Goal: Information Seeking & Learning: Check status

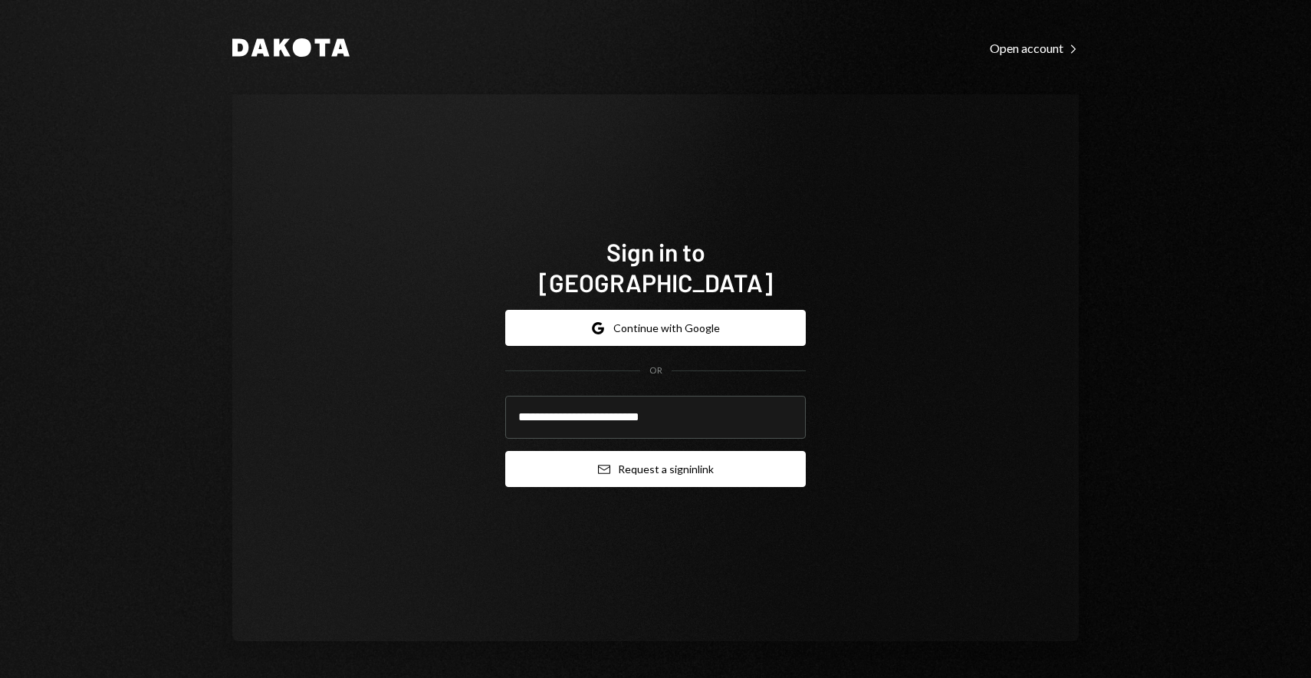
type input "**********"
click at [750, 451] on button "Email Request a sign in link" at bounding box center [655, 469] width 300 height 36
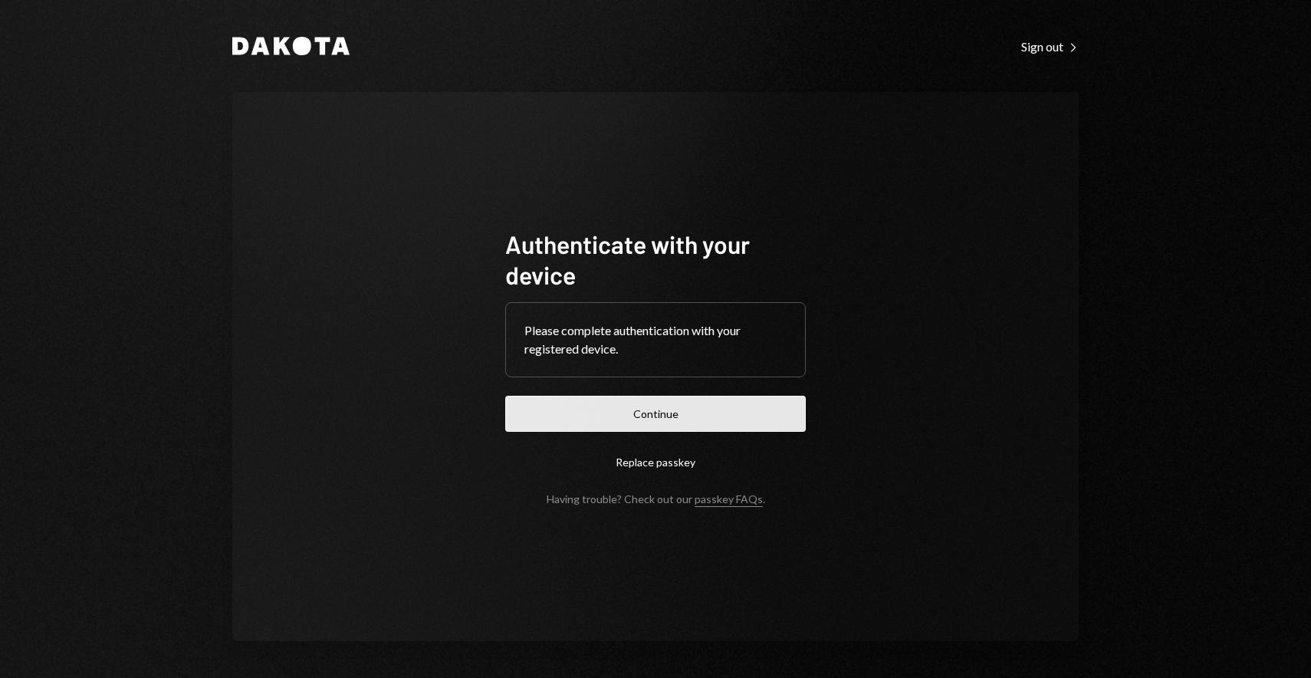
click at [682, 420] on button "Continue" at bounding box center [655, 414] width 300 height 36
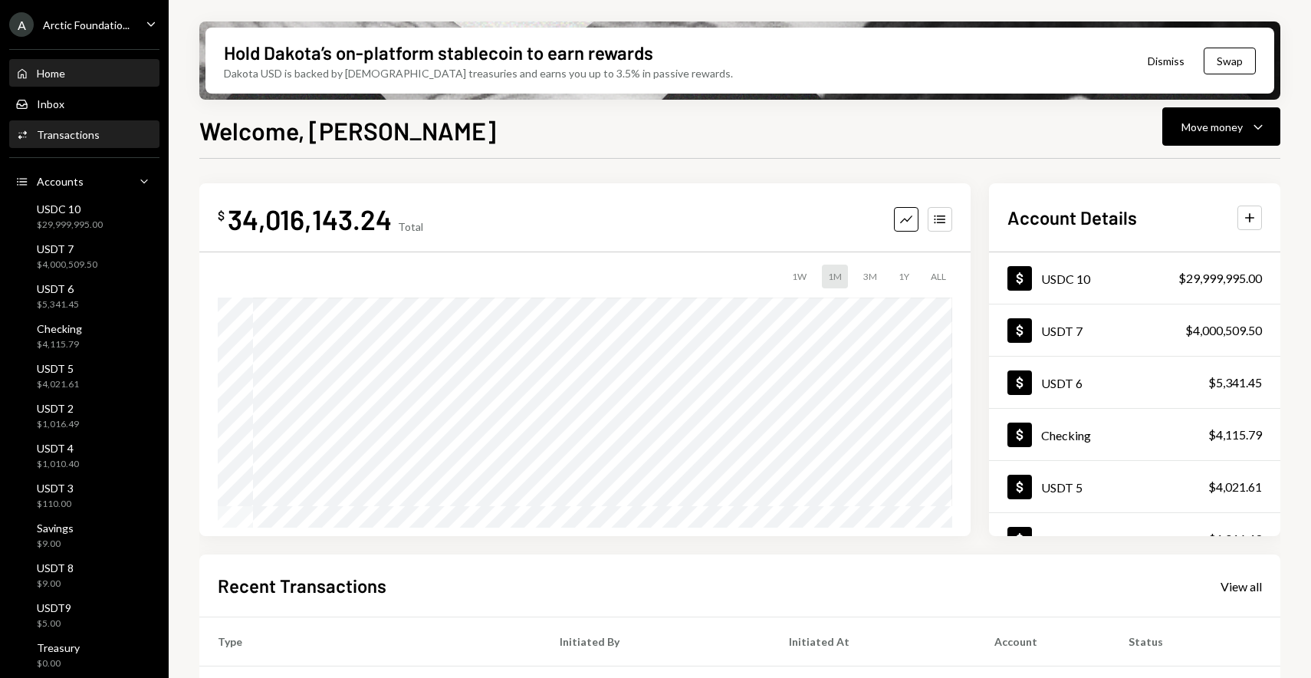
click at [63, 141] on div "Transactions" at bounding box center [68, 134] width 63 height 13
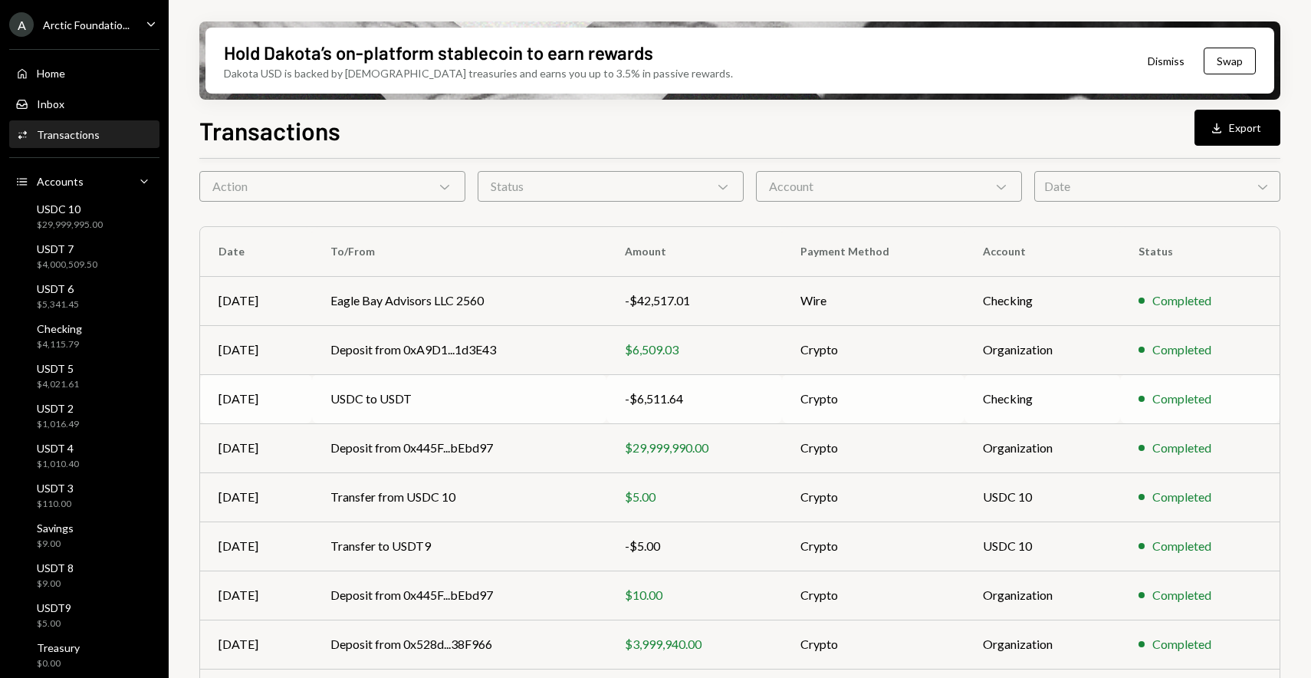
scroll to position [62, 0]
click at [73, 83] on div "Home Home" at bounding box center [84, 74] width 138 height 26
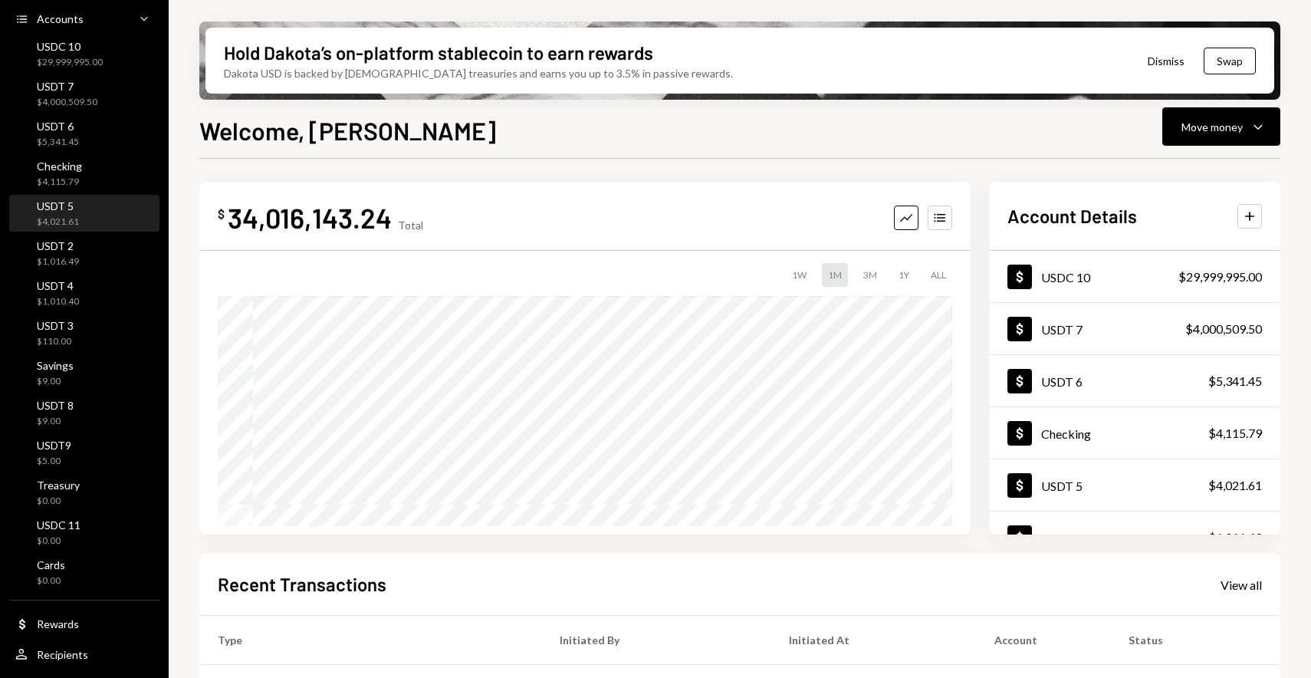
scroll to position [188, 0]
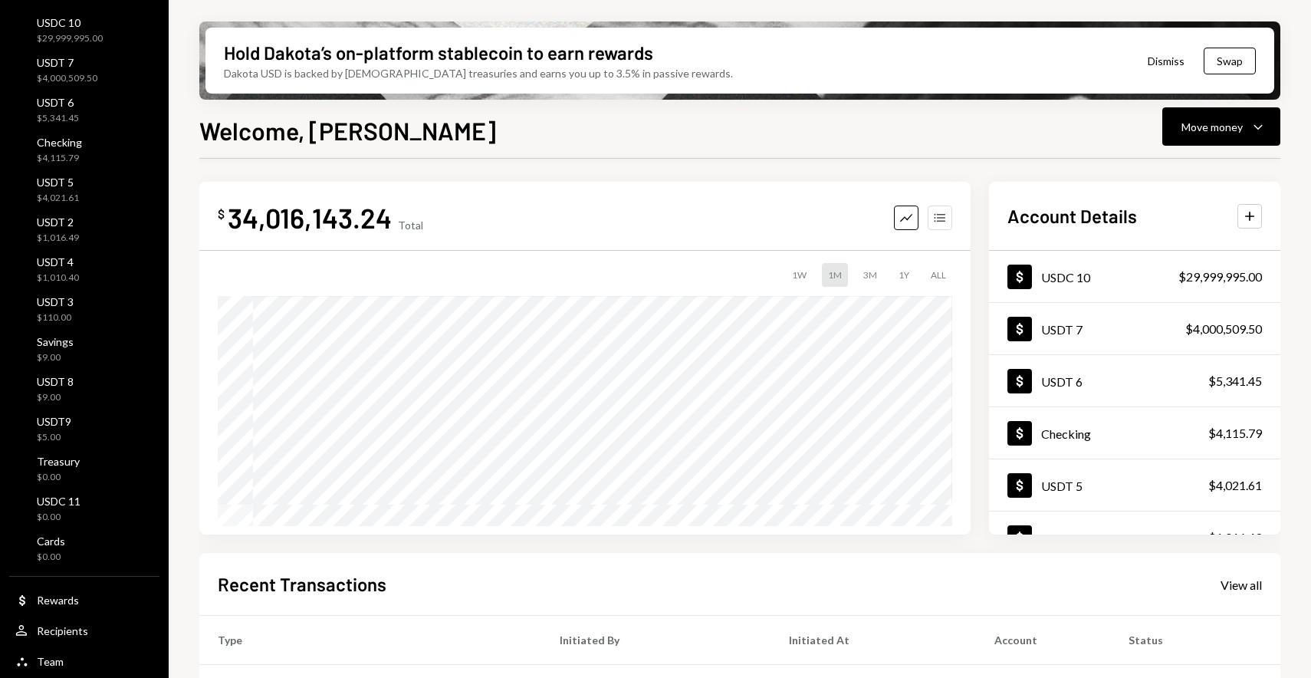
click at [949, 222] on button "Accounts" at bounding box center [939, 217] width 25 height 25
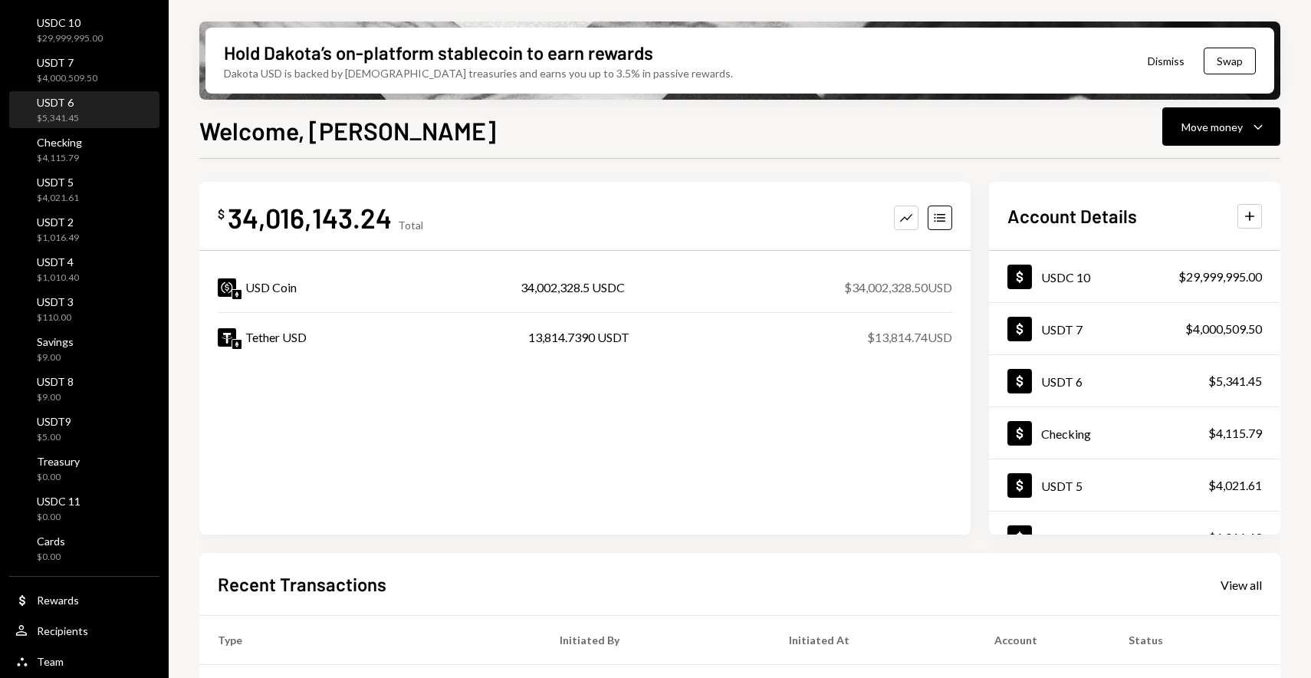
scroll to position [0, 0]
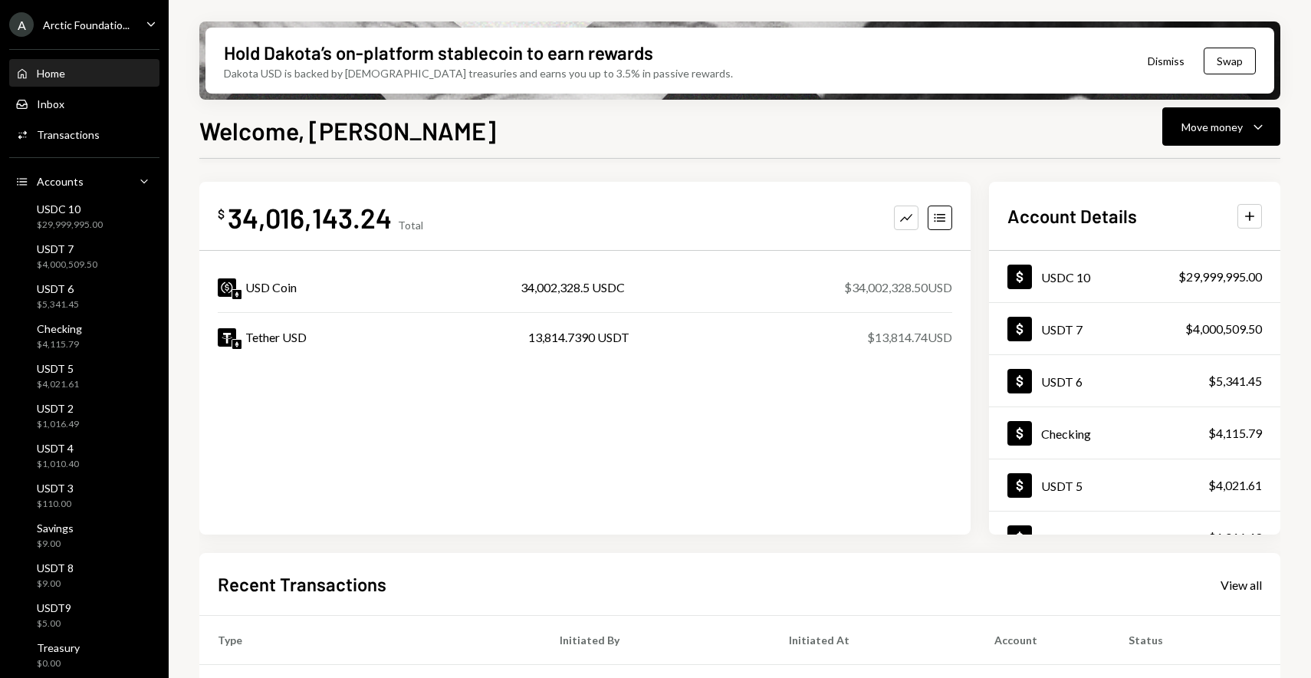
click at [77, 84] on div "Home Home" at bounding box center [84, 74] width 138 height 26
click at [655, 173] on div "$ 34,016,143.24 Total Graph Accounts USD Coin 34,002,328.5 USDC $34,002,328.50 …" at bounding box center [739, 548] width 1081 height 783
click at [97, 72] on div "Home Home" at bounding box center [84, 74] width 138 height 14
click at [68, 234] on div "USDC 10 $29,999,995.00" at bounding box center [84, 216] width 138 height 35
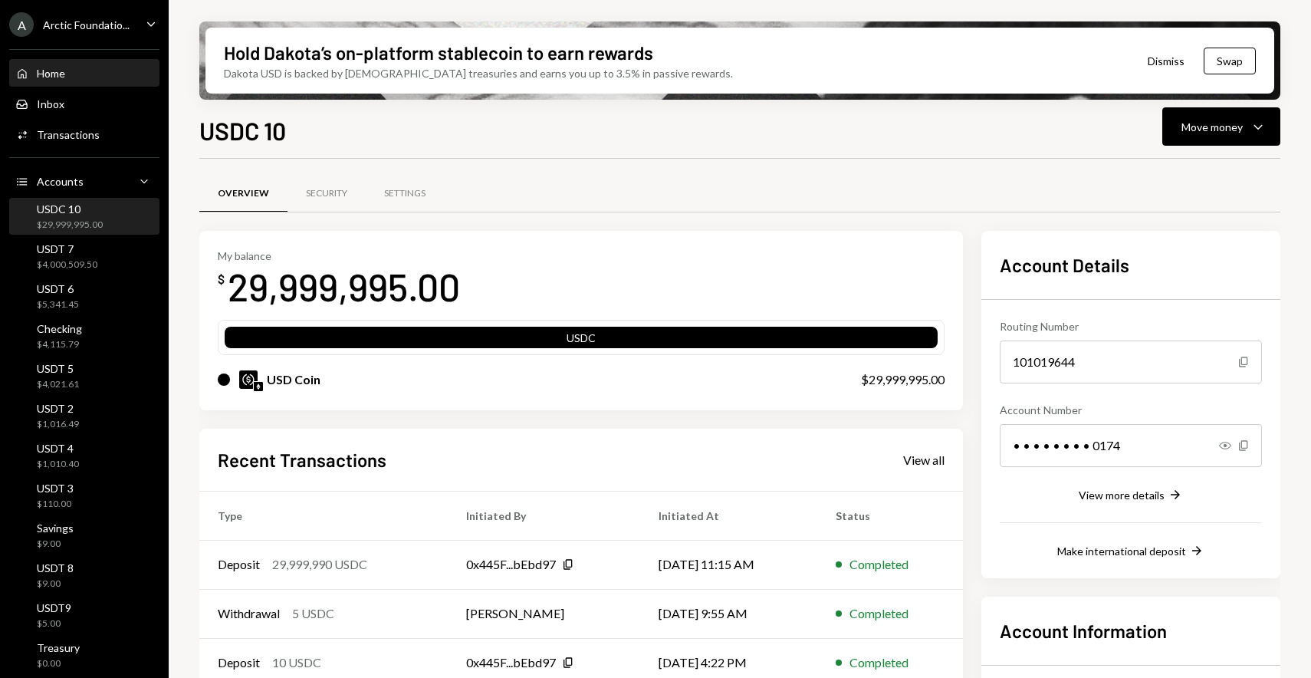
click at [98, 74] on div "Home Home" at bounding box center [84, 74] width 138 height 14
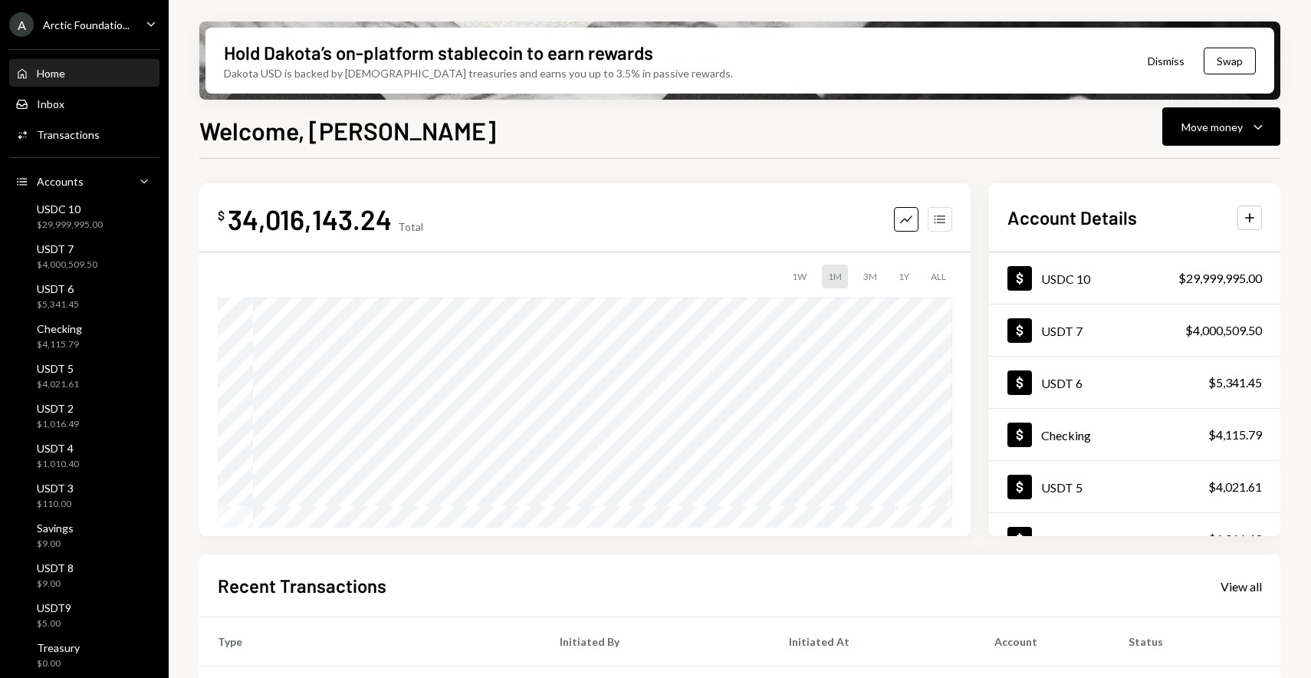
click at [929, 221] on button "Accounts" at bounding box center [939, 219] width 25 height 25
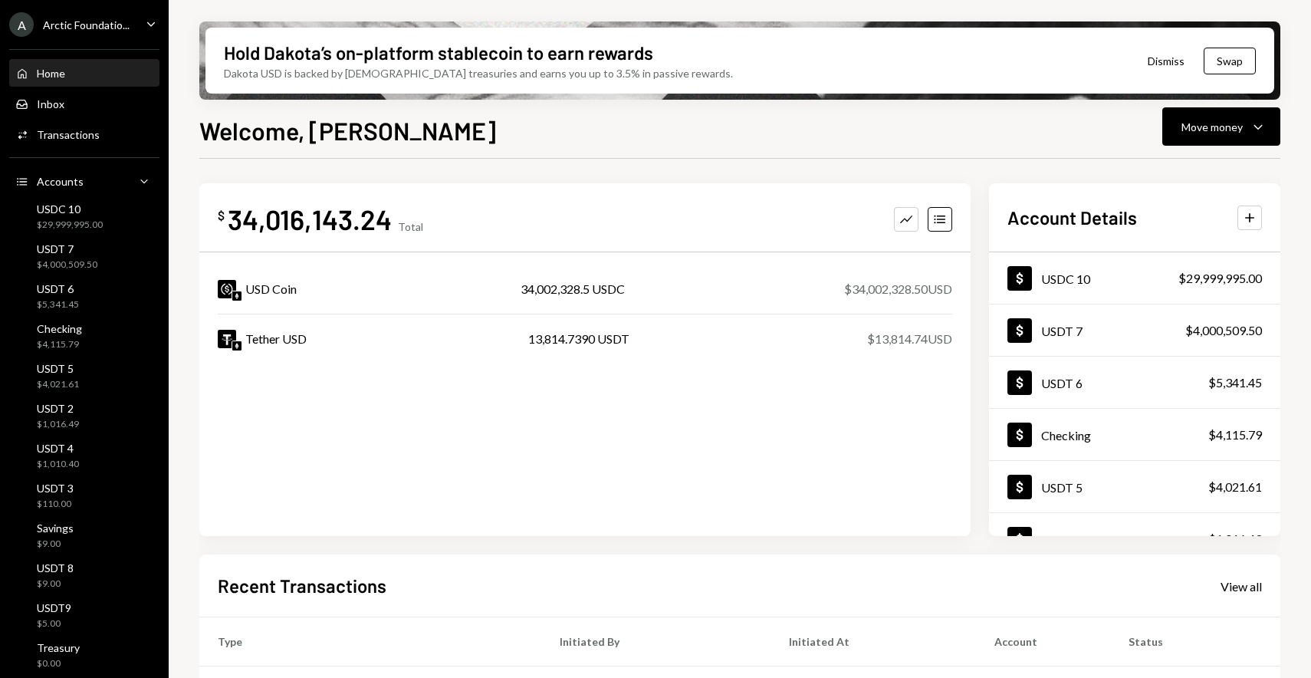
click at [889, 177] on div "$ 34,016,143.24 Total Graph Accounts USD Coin 34,002,328.5 USDC $34,002,328.50 …" at bounding box center [739, 550] width 1081 height 783
click at [77, 350] on div "$4,115.79" at bounding box center [59, 344] width 45 height 13
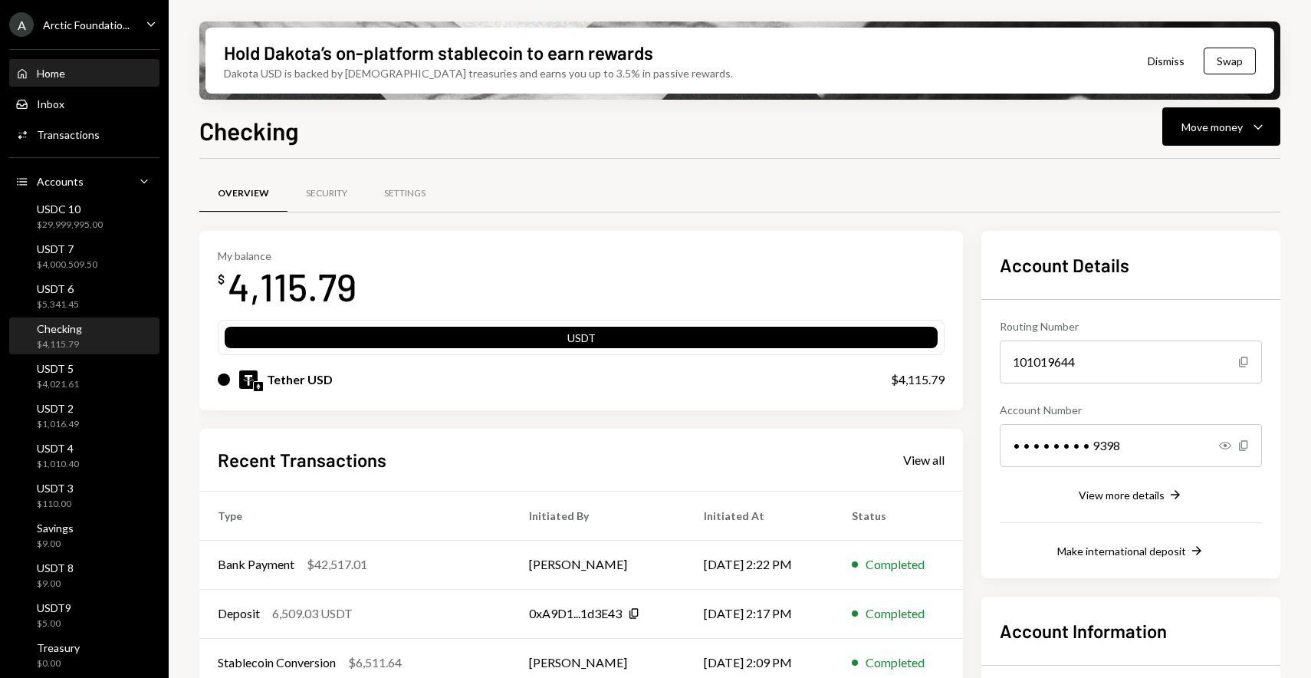
click at [59, 82] on div "Home Home" at bounding box center [84, 74] width 138 height 26
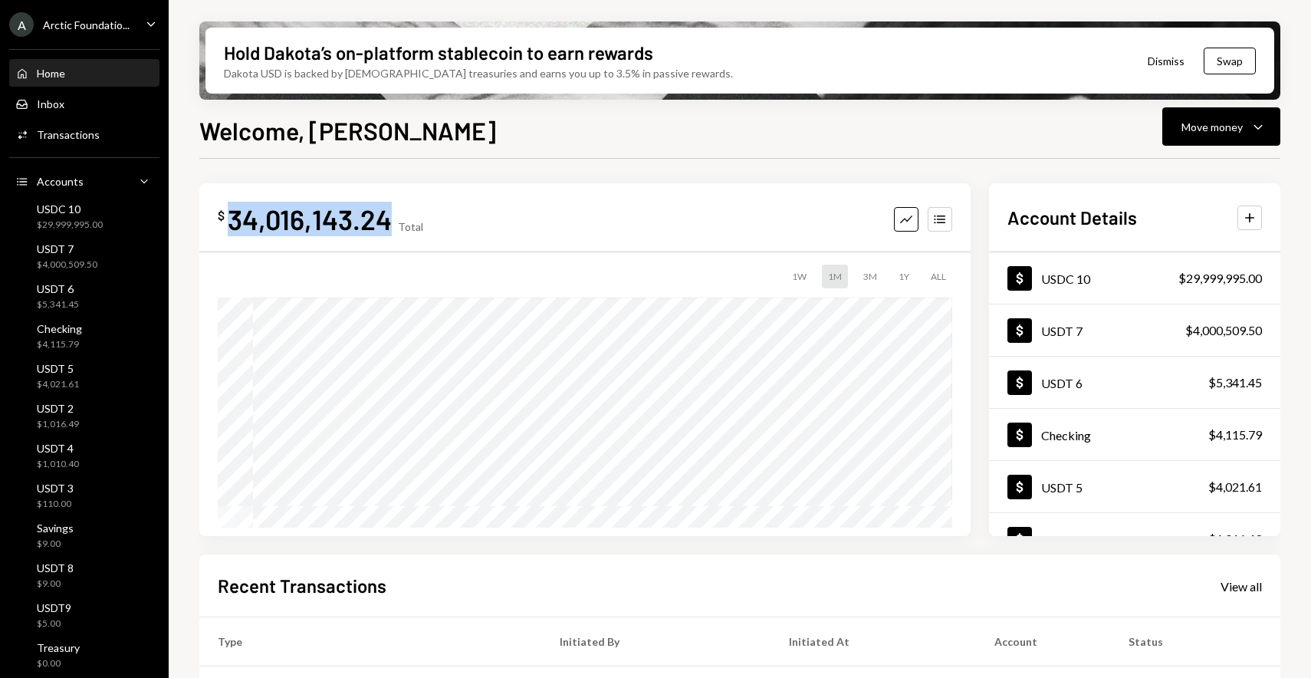
drag, startPoint x: 227, startPoint y: 219, endPoint x: 392, endPoint y: 220, distance: 165.6
click at [392, 220] on div "$ 34,016,143.24 Total" at bounding box center [320, 219] width 205 height 34
click at [69, 226] on div "$29,999,995.00" at bounding box center [70, 224] width 66 height 13
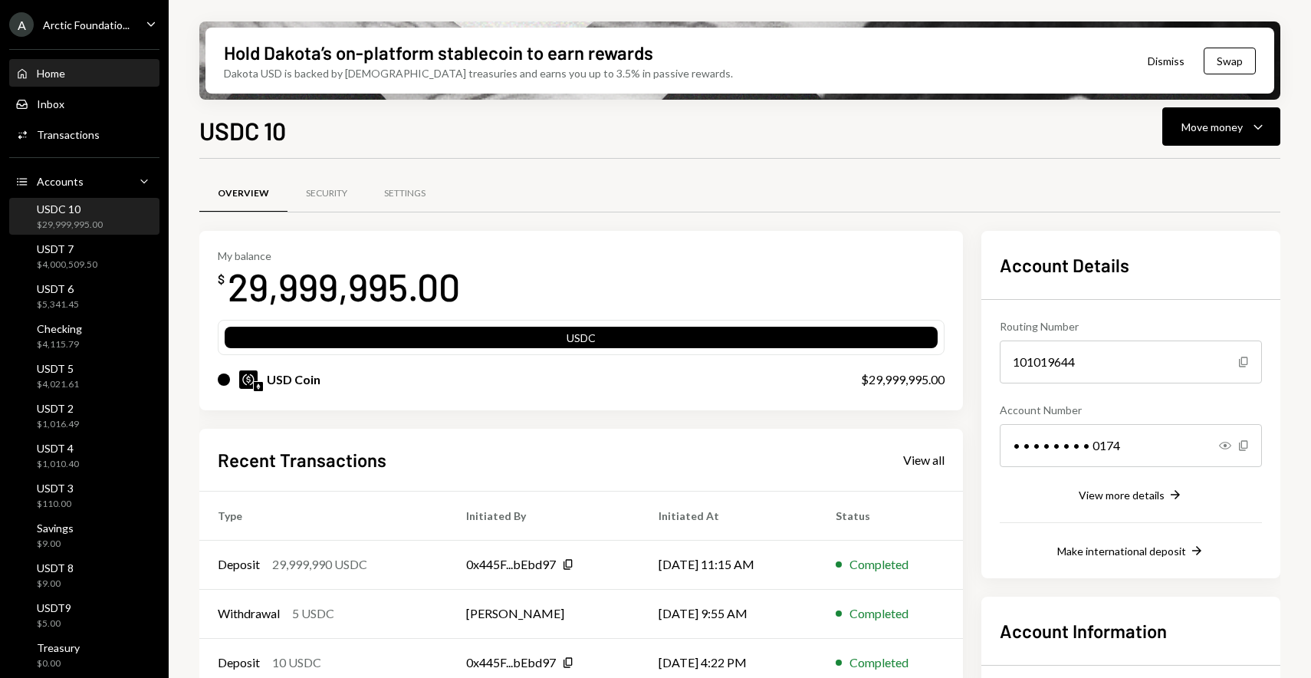
click at [84, 84] on div "Home Home" at bounding box center [84, 74] width 138 height 26
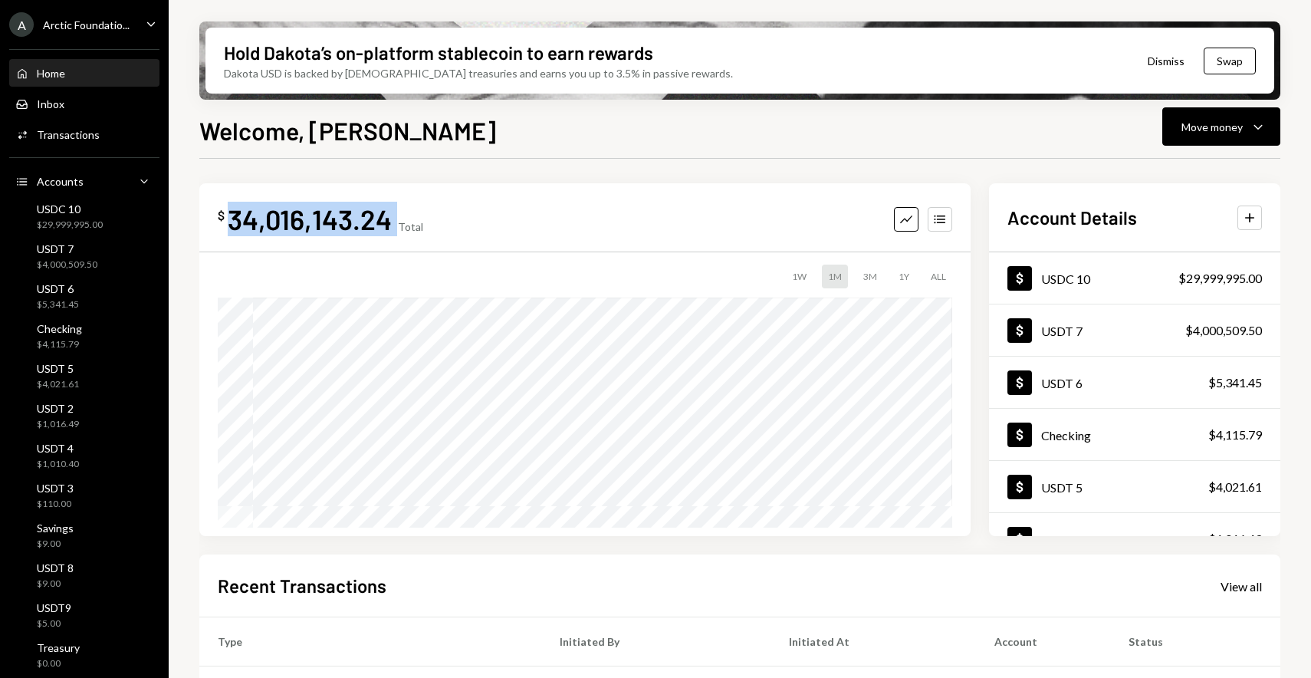
drag, startPoint x: 228, startPoint y: 216, endPoint x: 404, endPoint y: 219, distance: 175.6
click at [404, 219] on div "$ 34,016,143.24 Total" at bounding box center [320, 219] width 205 height 34
click at [103, 226] on div "USDC 10 $29,999,995.00" at bounding box center [84, 216] width 138 height 29
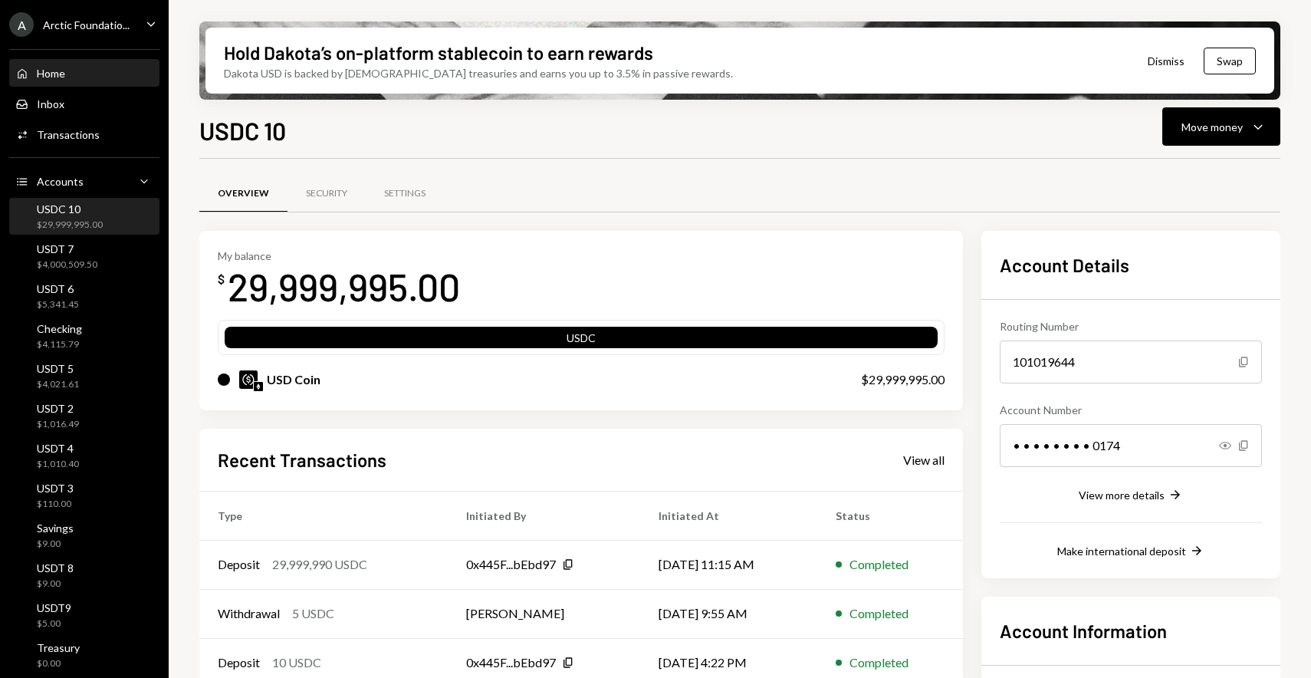
click at [94, 83] on div "Home Home" at bounding box center [84, 74] width 138 height 26
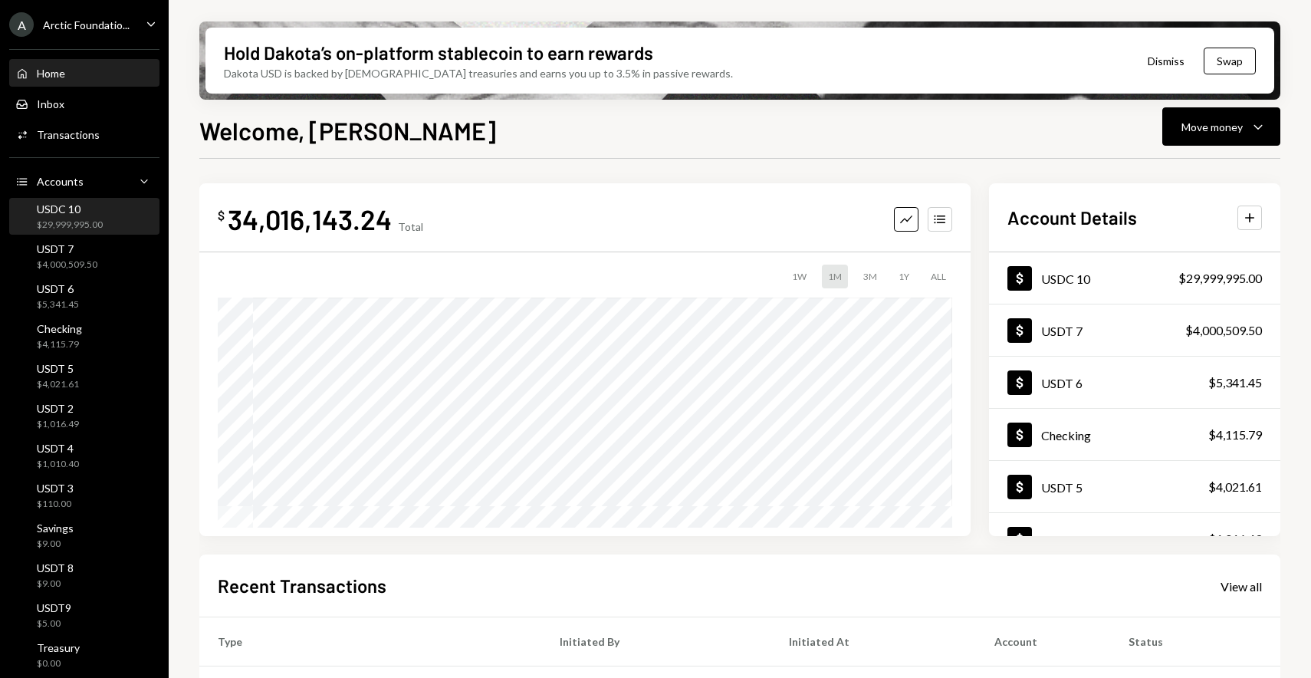
click at [72, 222] on div "$29,999,995.00" at bounding box center [70, 224] width 66 height 13
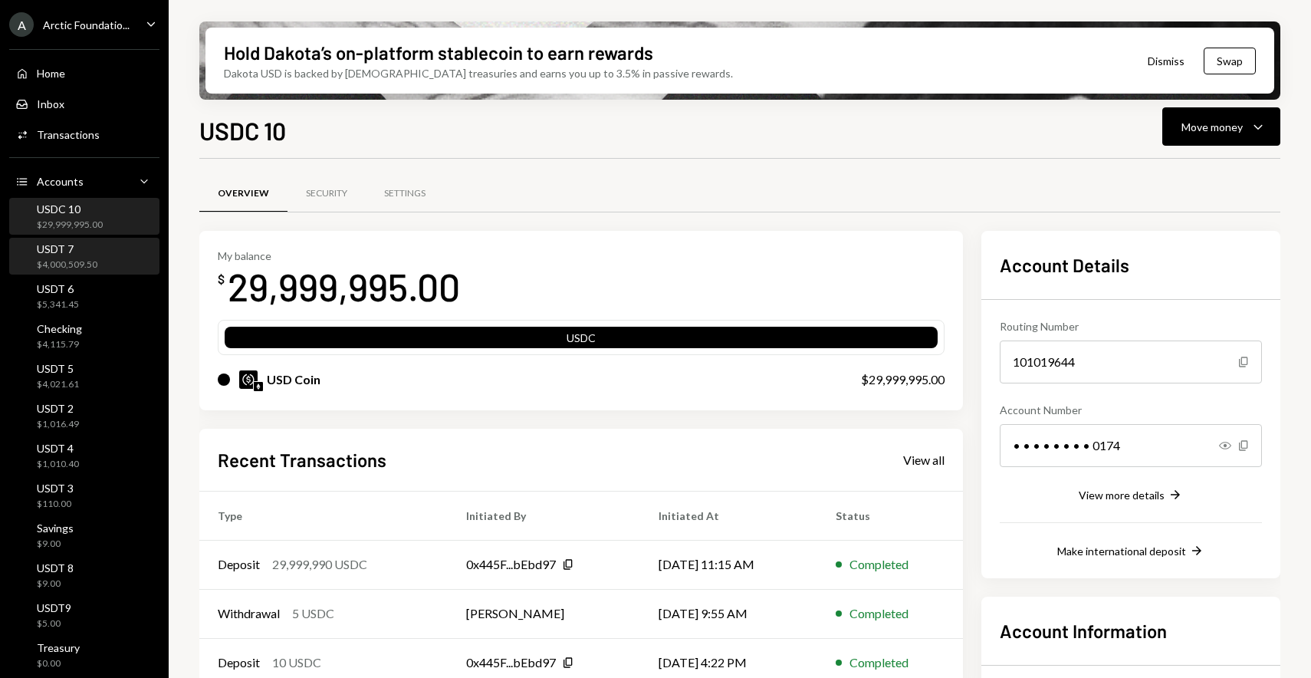
click at [74, 257] on div "USDT 7 $4,000,509.50" at bounding box center [67, 256] width 61 height 29
click at [800, 214] on div "Overview Security Settings" at bounding box center [739, 202] width 1081 height 57
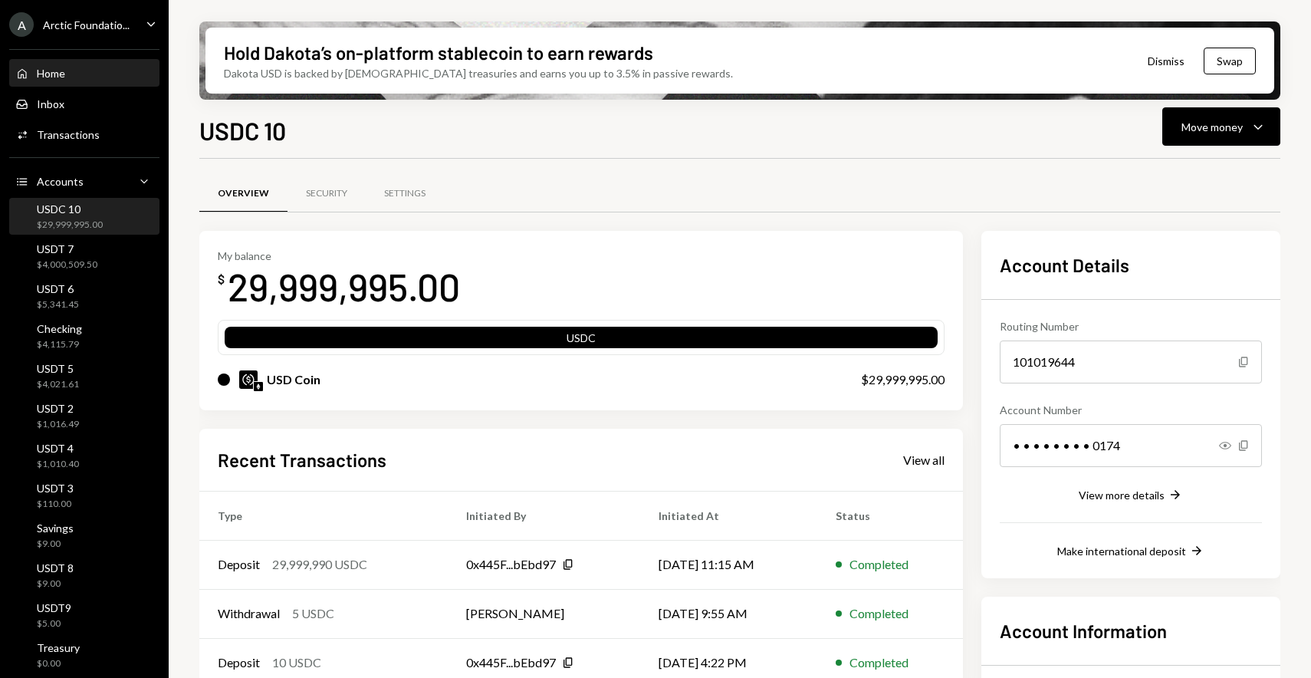
click at [49, 71] on div "Home" at bounding box center [51, 73] width 28 height 13
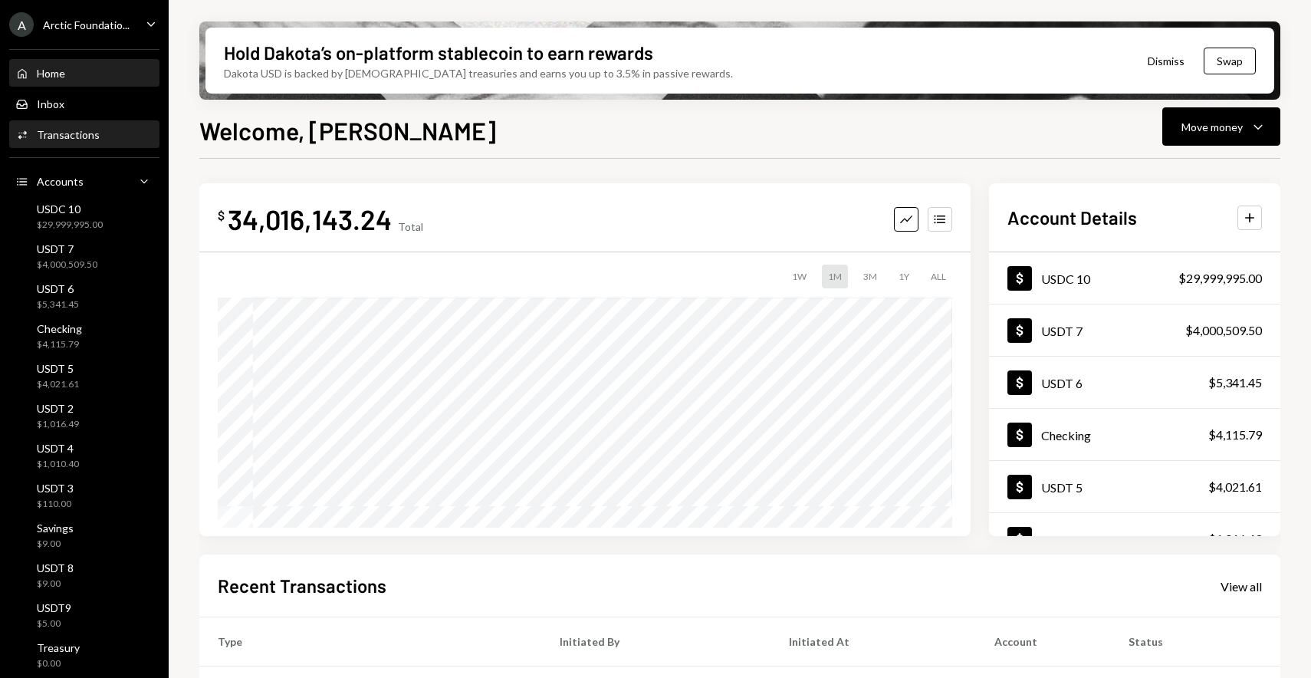
click at [90, 132] on div "Transactions" at bounding box center [68, 134] width 63 height 13
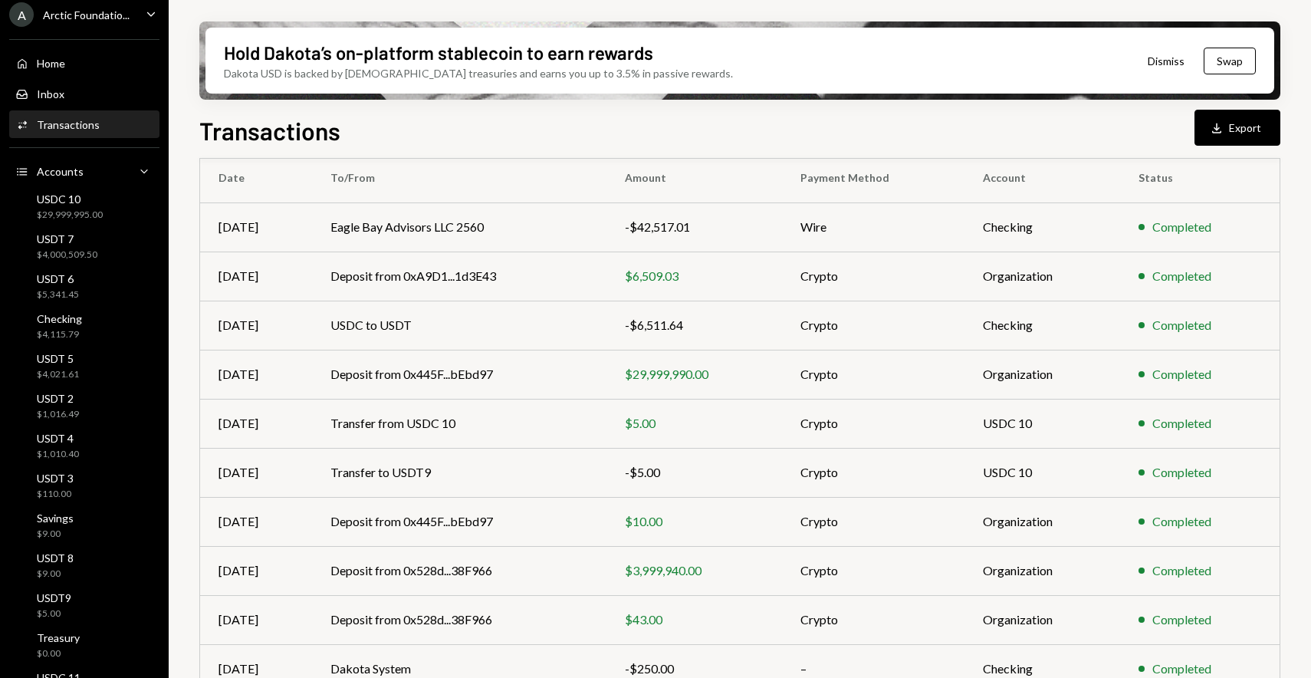
scroll to position [3, 0]
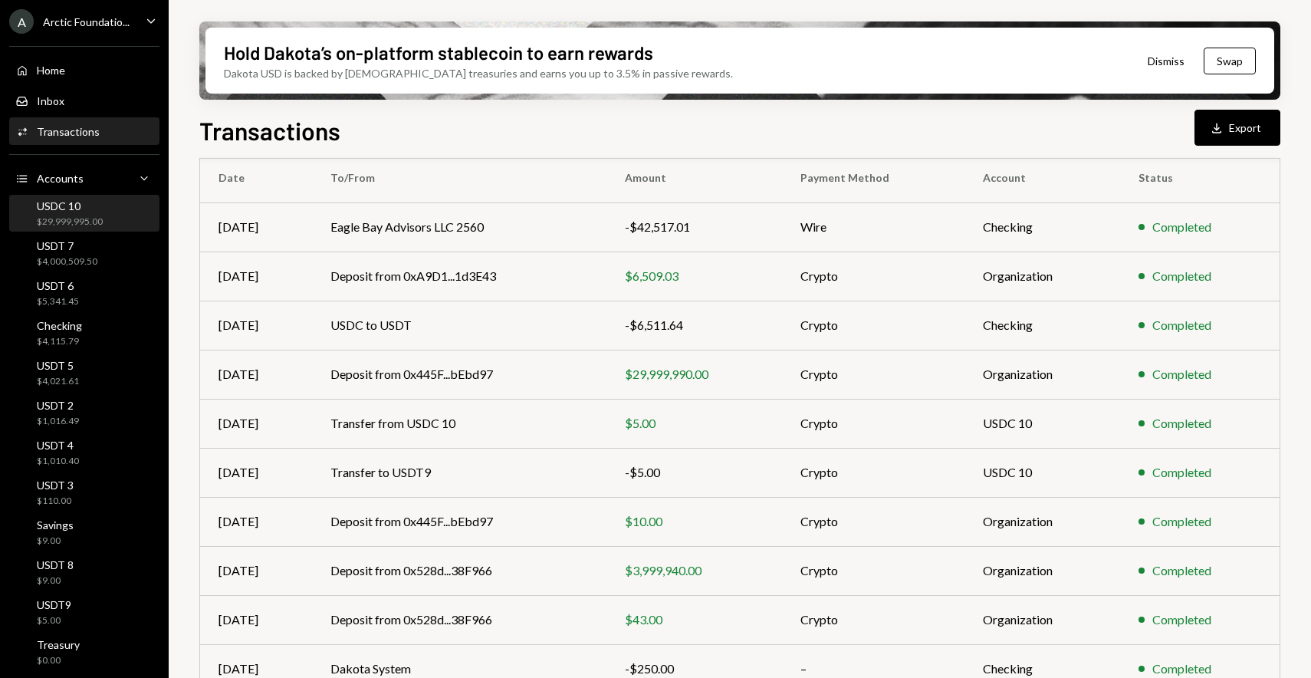
click at [52, 224] on div "$29,999,995.00" at bounding box center [70, 221] width 66 height 13
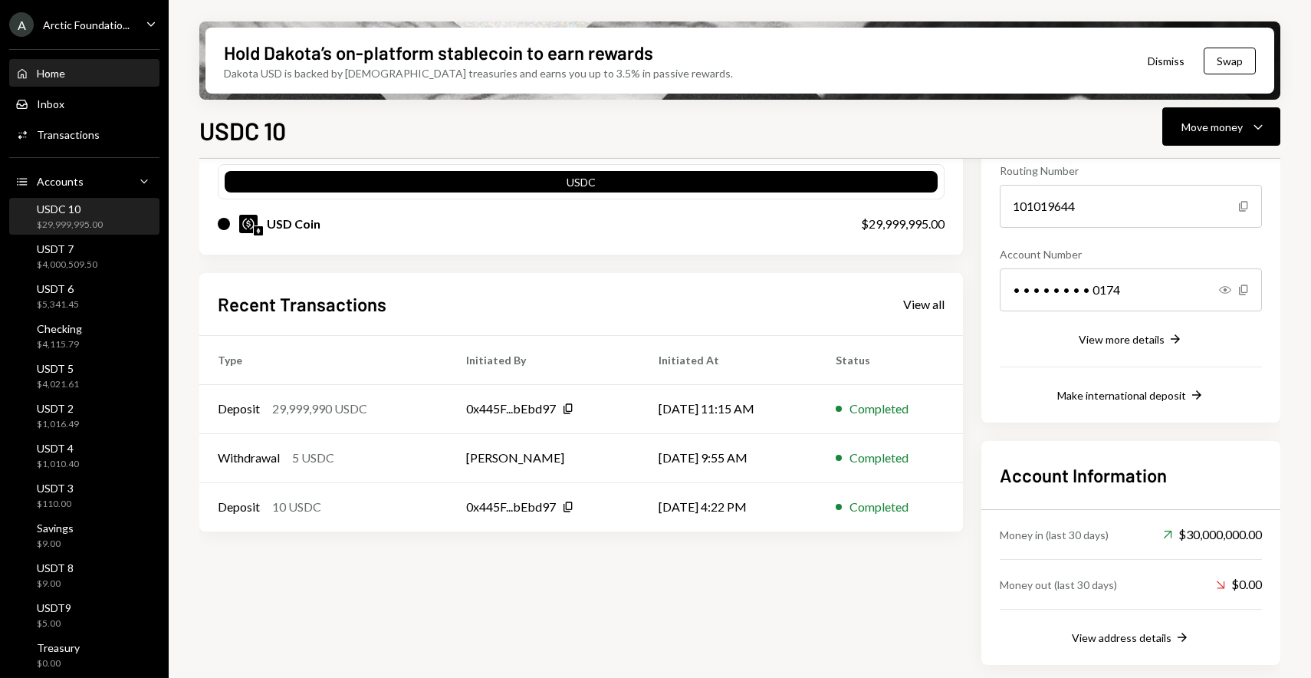
click at [78, 68] on div "Home Home" at bounding box center [84, 74] width 138 height 14
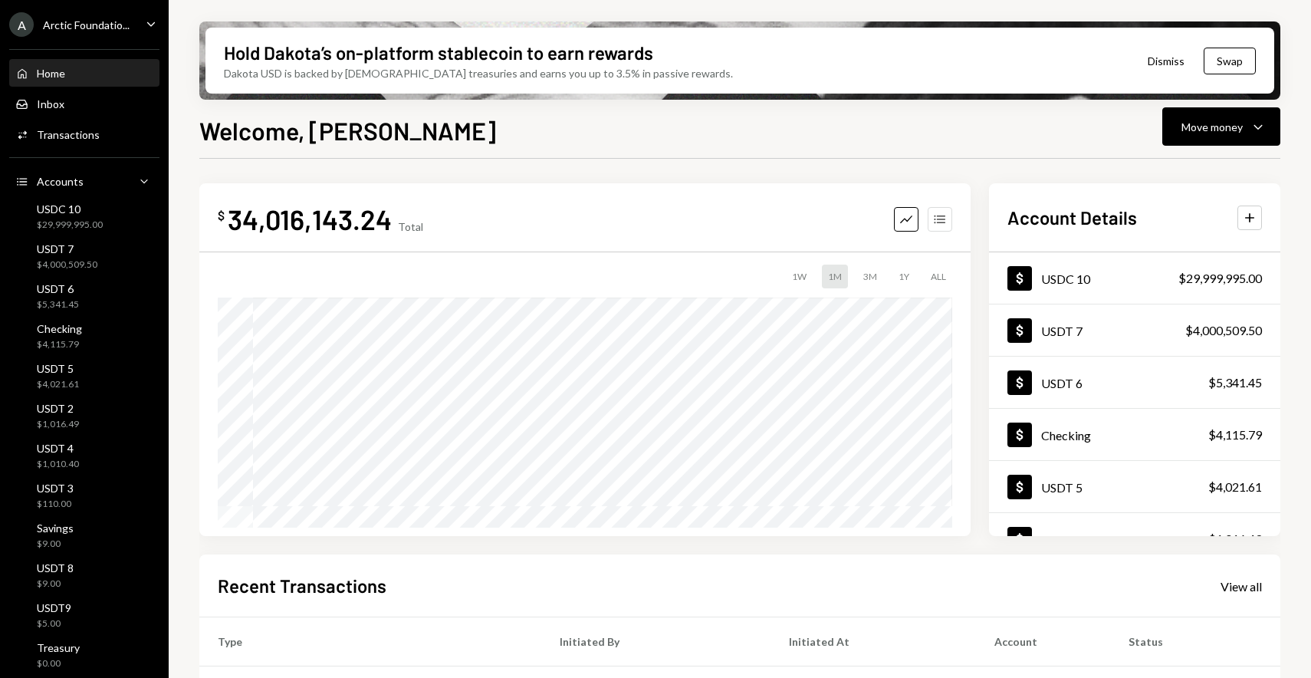
click at [936, 222] on icon "Accounts" at bounding box center [939, 219] width 15 height 15
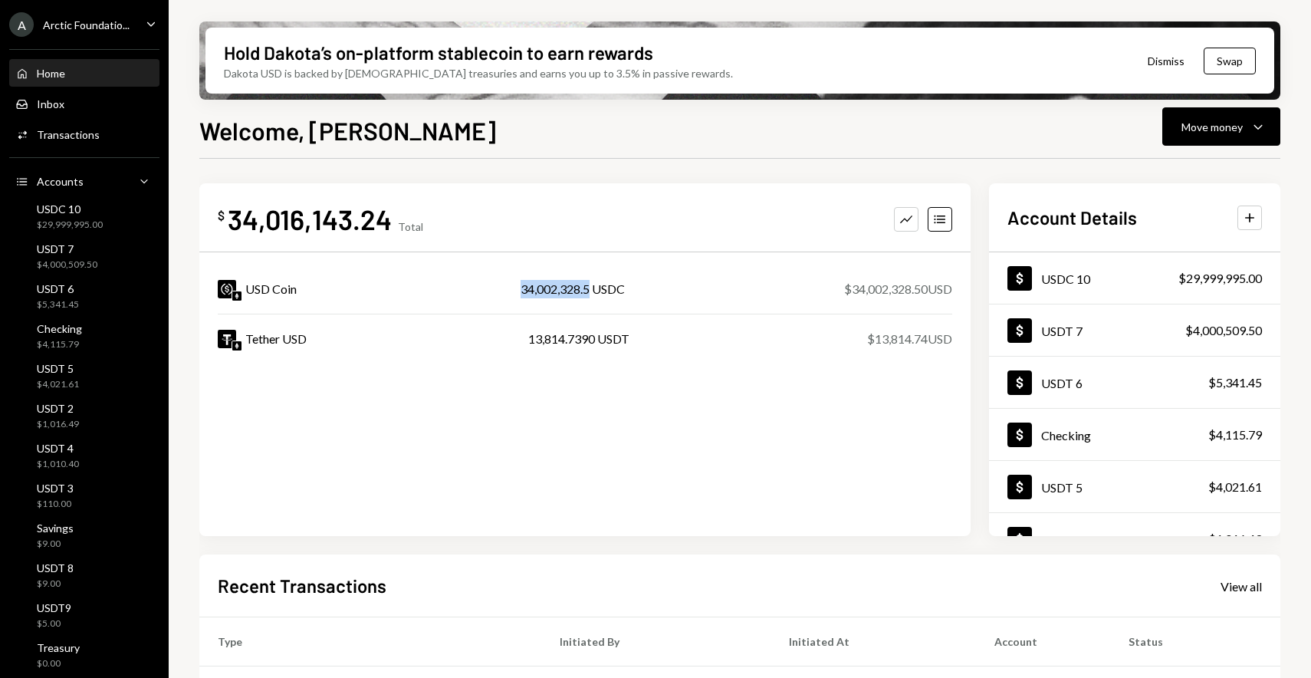
drag, startPoint x: 519, startPoint y: 286, endPoint x: 586, endPoint y: 285, distance: 66.7
click at [586, 285] on div "34,002,328.5 USDC" at bounding box center [572, 289] width 104 height 18
copy div "34,002,328.5"
click at [82, 133] on div "Transactions" at bounding box center [68, 134] width 63 height 13
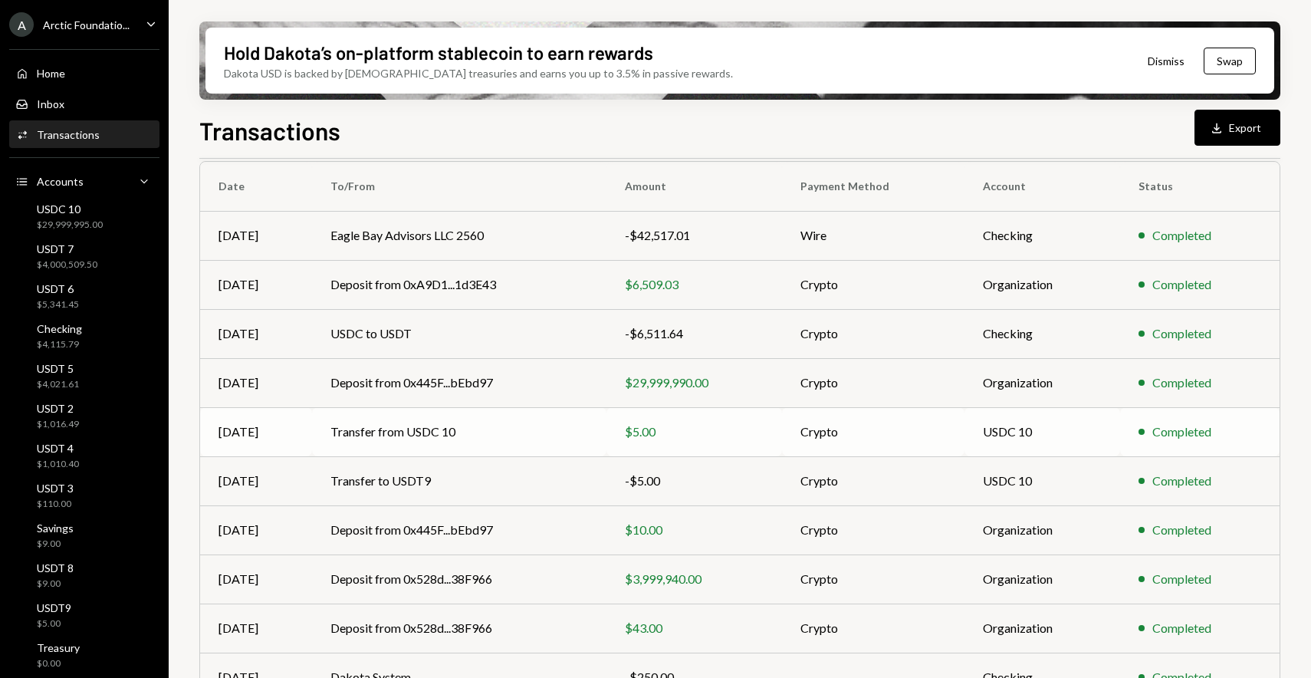
scroll to position [124, 0]
click at [491, 478] on td "Transfer to USDT9" at bounding box center [459, 481] width 294 height 49
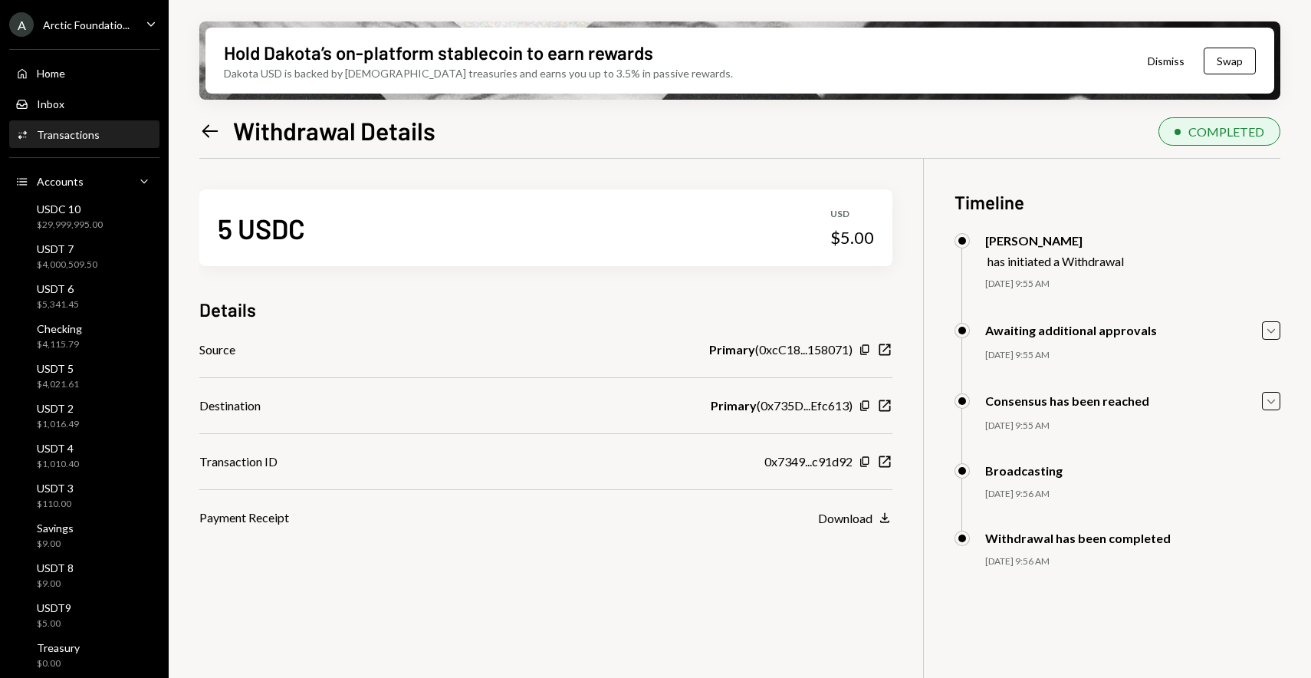
click at [213, 130] on icon "Left Arrow" at bounding box center [209, 130] width 21 height 21
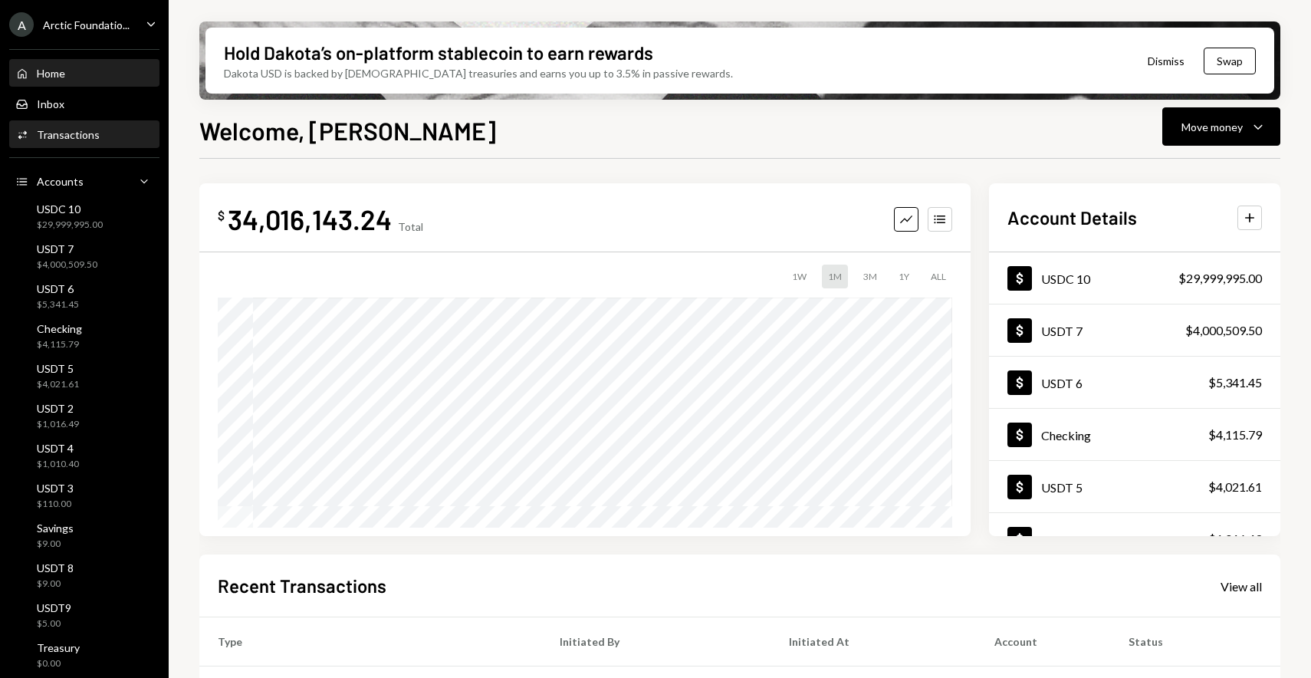
click at [103, 143] on div "Activities Transactions" at bounding box center [84, 135] width 138 height 26
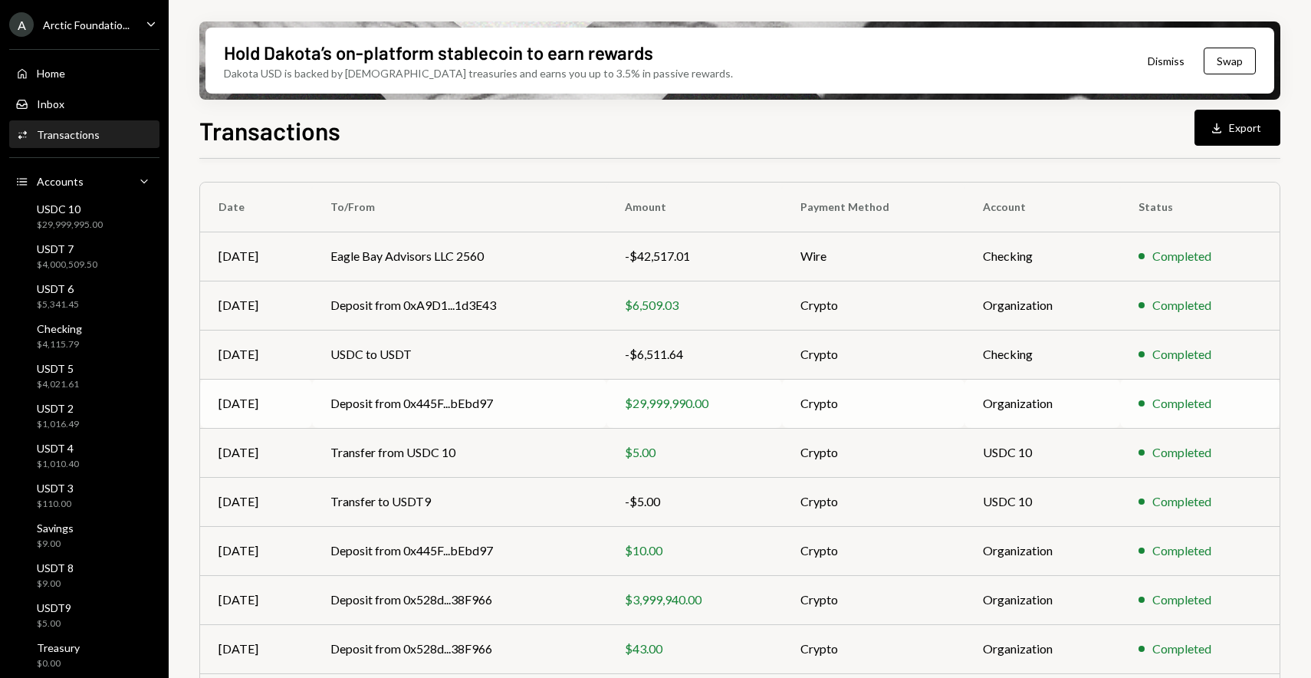
scroll to position [105, 0]
click at [384, 415] on td "Deposit from 0x445F...bEbd97" at bounding box center [459, 402] width 294 height 49
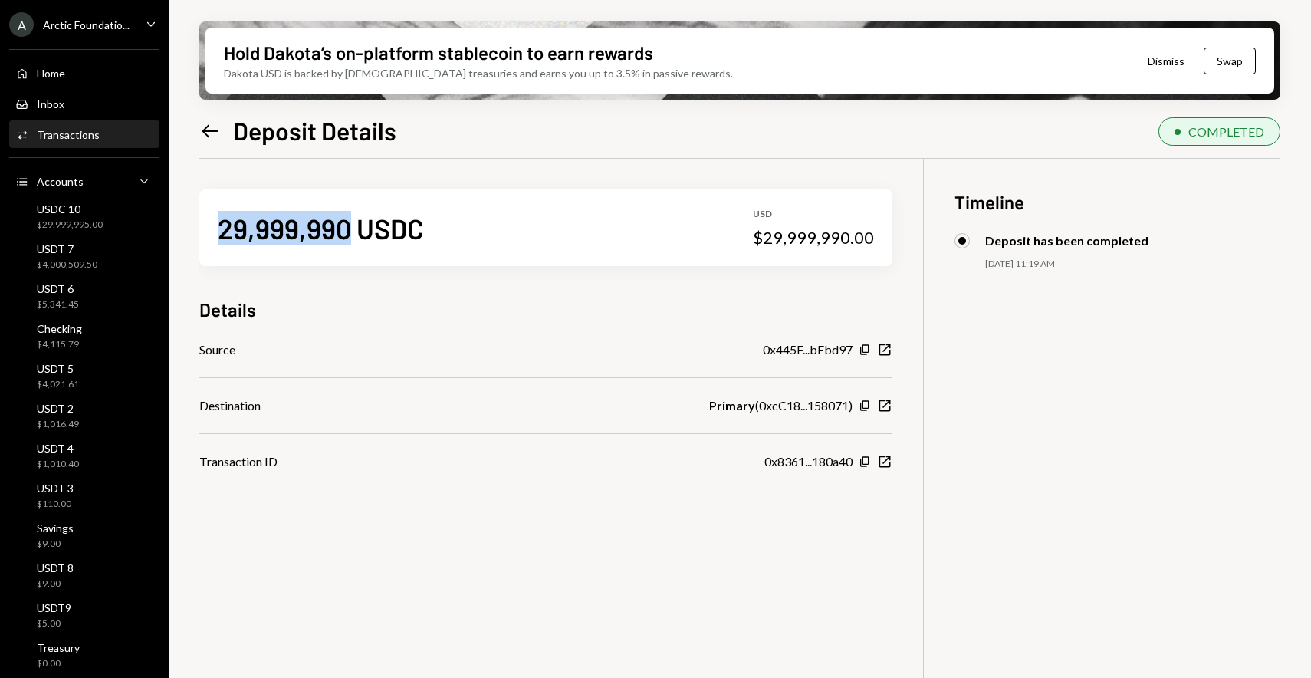
drag, startPoint x: 216, startPoint y: 231, endPoint x: 351, endPoint y: 234, distance: 134.9
click at [351, 234] on div "29,999,990 USDC USD $29,999,990.00" at bounding box center [545, 227] width 693 height 77
copy div "29,999,990"
click at [208, 138] on icon "Left Arrow" at bounding box center [209, 130] width 21 height 21
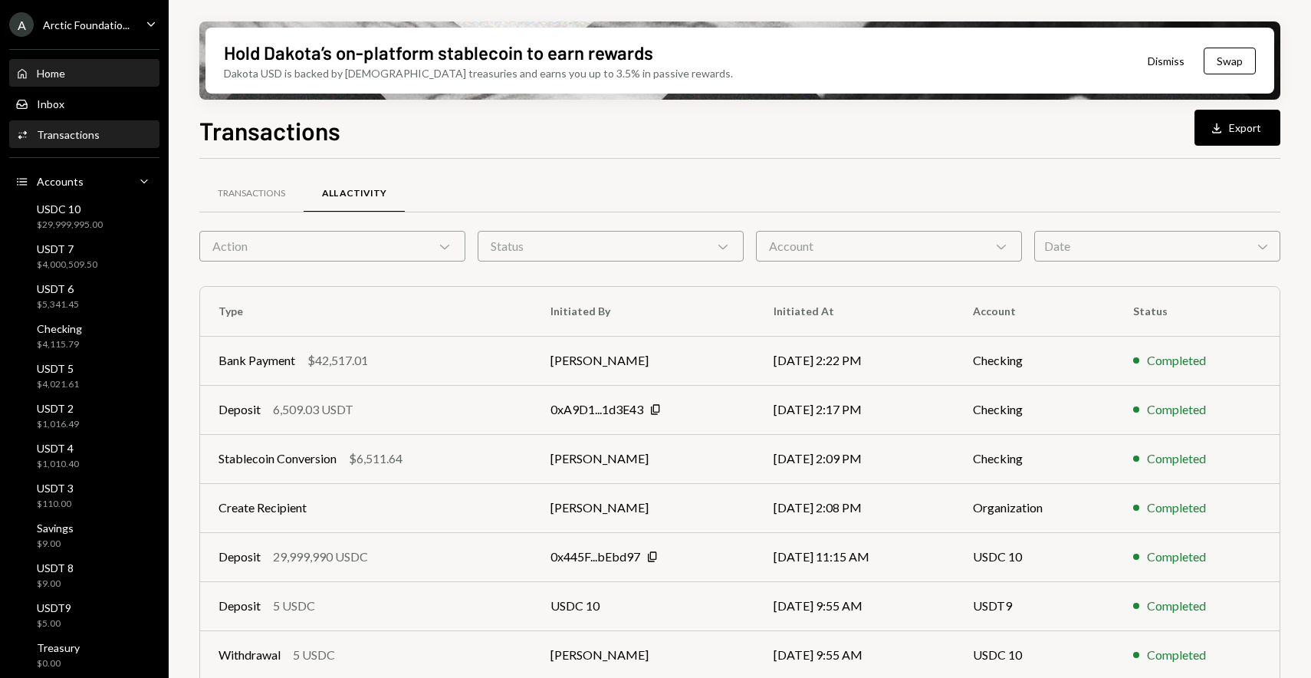
click at [105, 87] on div "Home Home" at bounding box center [84, 74] width 138 height 26
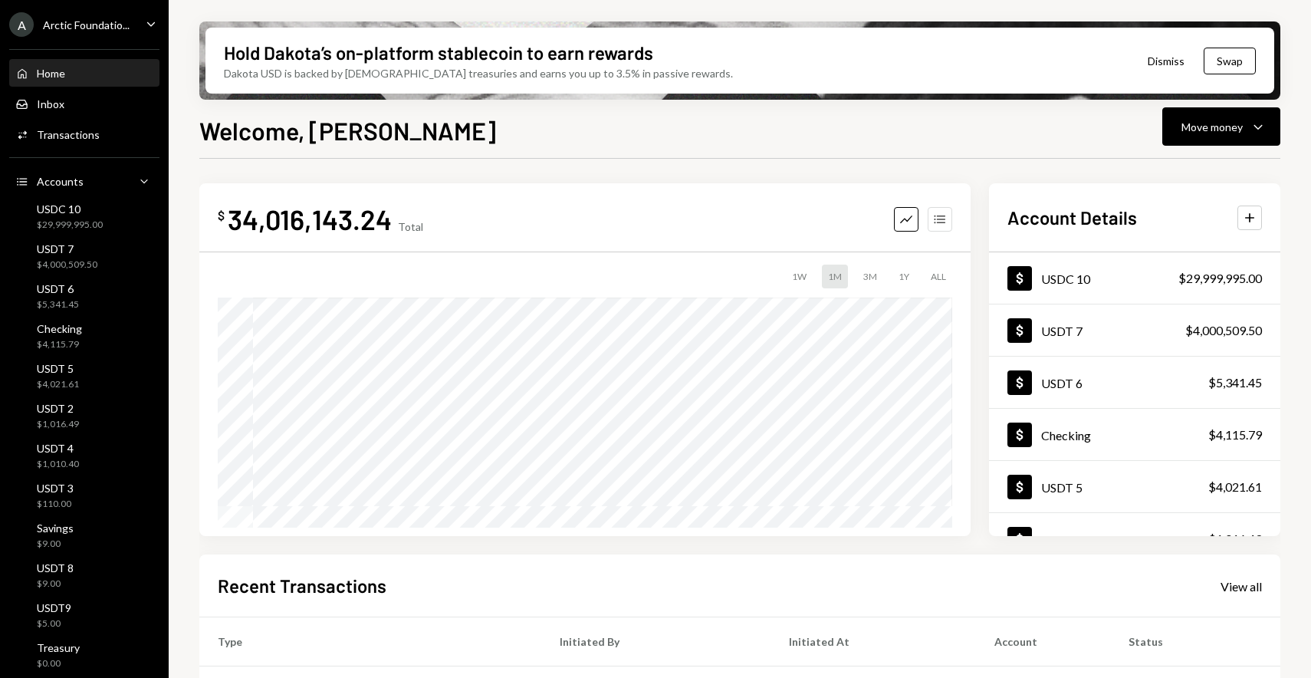
click at [944, 218] on icon "Accounts" at bounding box center [939, 219] width 15 height 15
